Goal: Navigation & Orientation: Find specific page/section

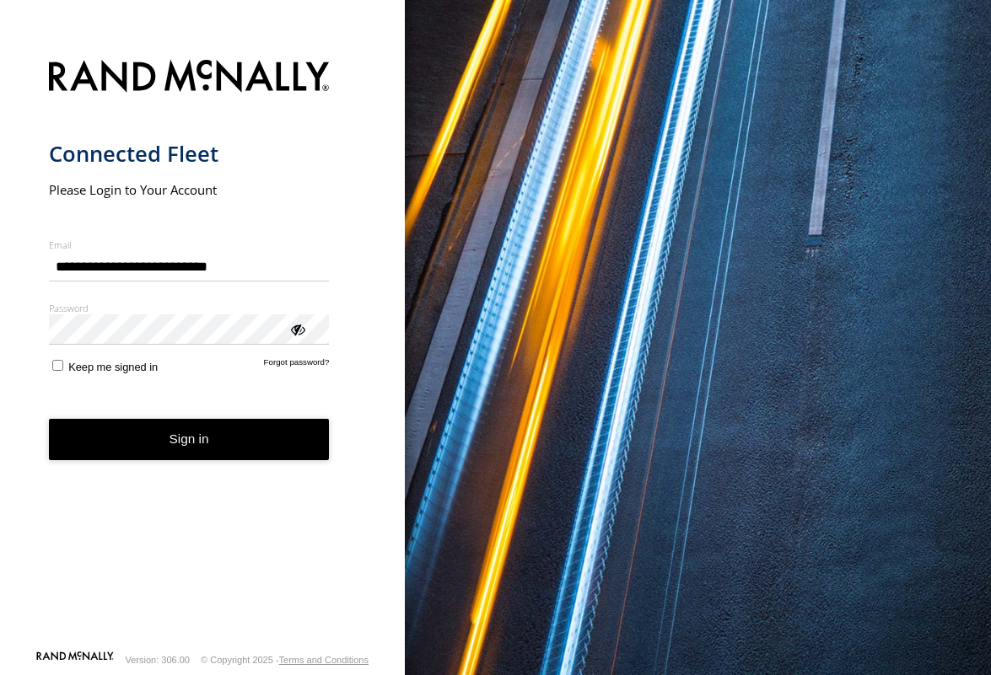
click at [153, 442] on button "Sign in" at bounding box center [189, 439] width 281 height 41
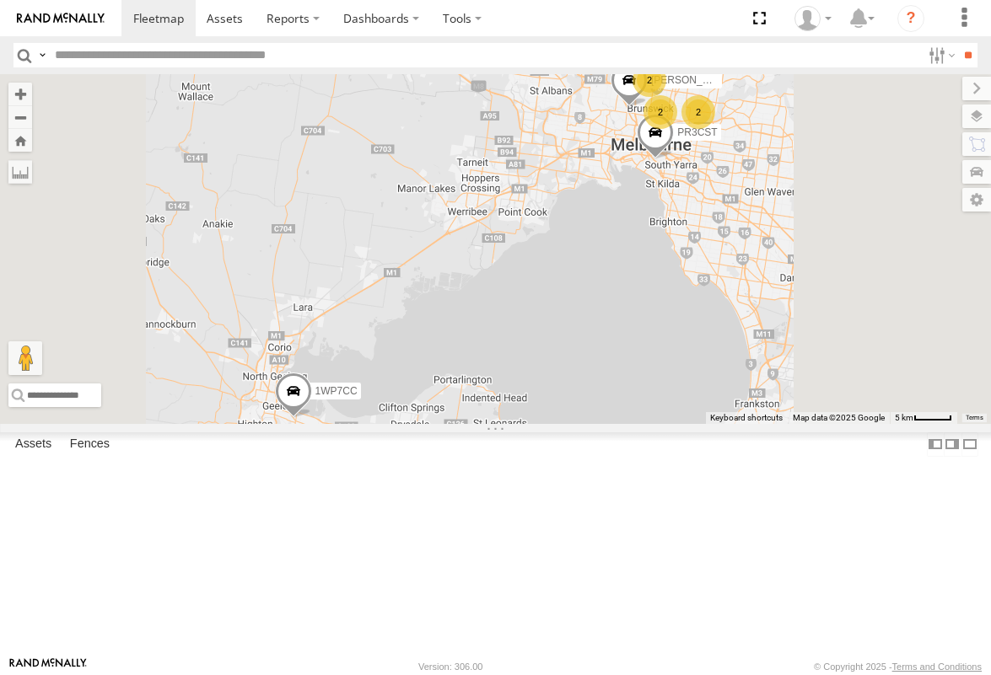
click at [0, 0] on span at bounding box center [0, 0] width 0 height 0
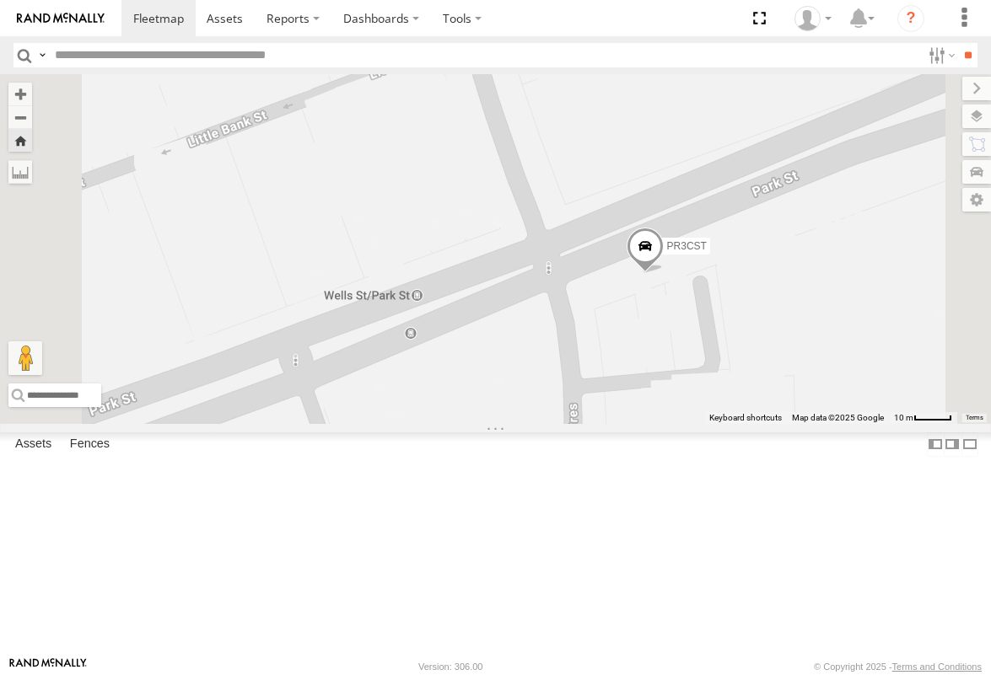
drag, startPoint x: 674, startPoint y: 389, endPoint x: 813, endPoint y: 430, distance: 144.3
click at [817, 423] on div "PR3CST" at bounding box center [495, 248] width 991 height 349
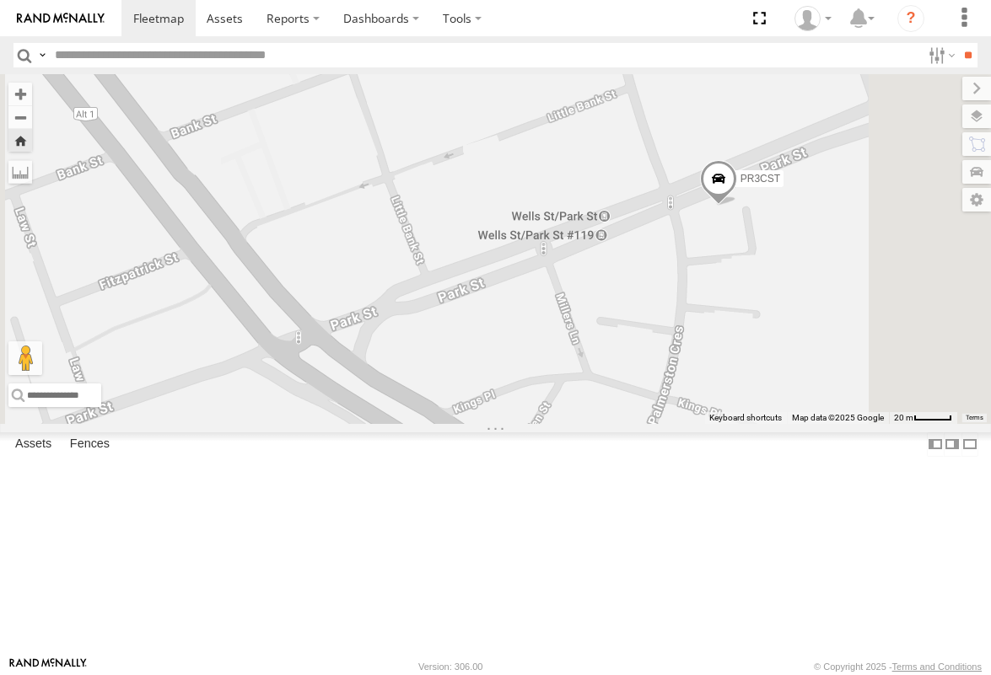
drag, startPoint x: 718, startPoint y: 539, endPoint x: 500, endPoint y: 573, distance: 221.1
click at [502, 423] on div "PR3CST" at bounding box center [495, 248] width 991 height 349
